Goal: Find specific page/section: Find specific page/section

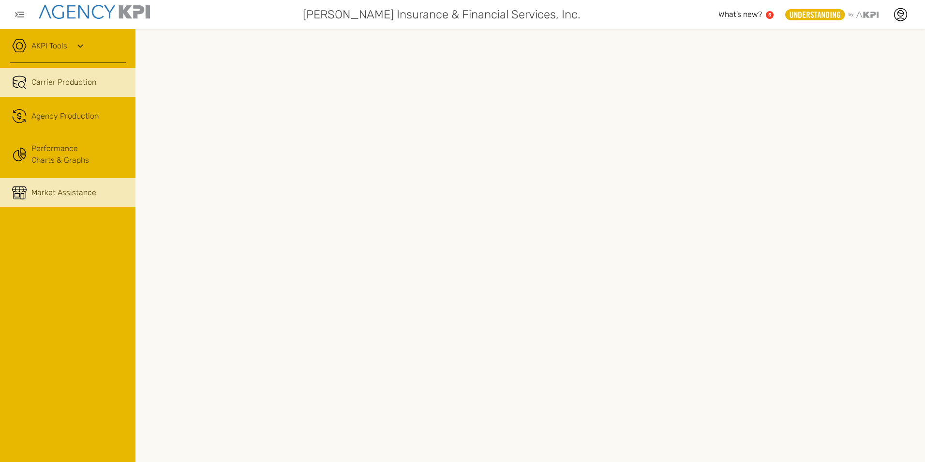
click at [74, 197] on div "Market Assistance" at bounding box center [63, 193] width 65 height 12
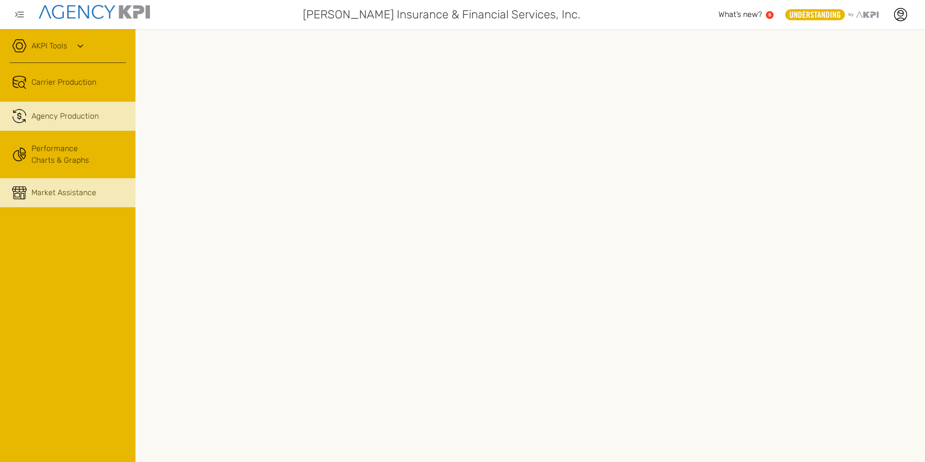
click at [37, 121] on span "Agency Production" at bounding box center [64, 116] width 67 height 12
